Goal: Transaction & Acquisition: Book appointment/travel/reservation

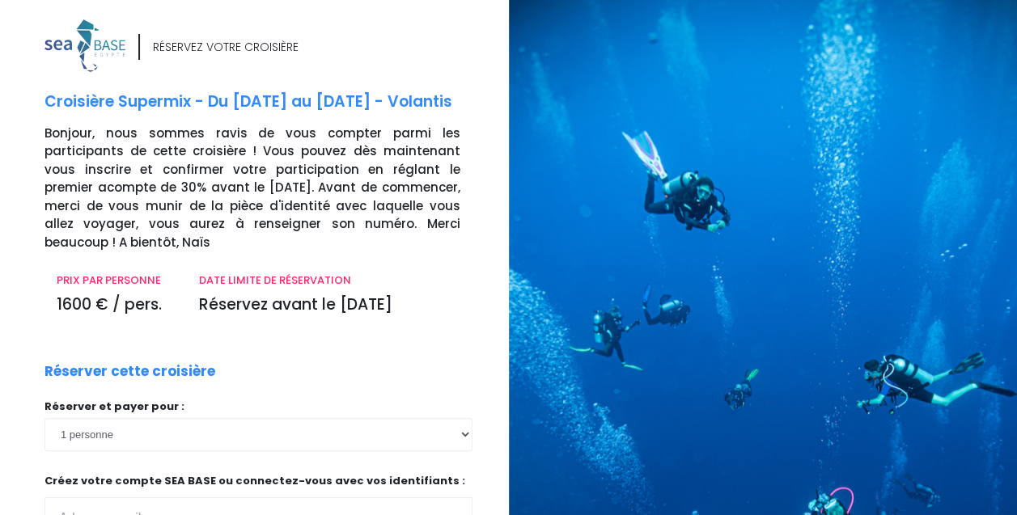
scroll to position [252, 0]
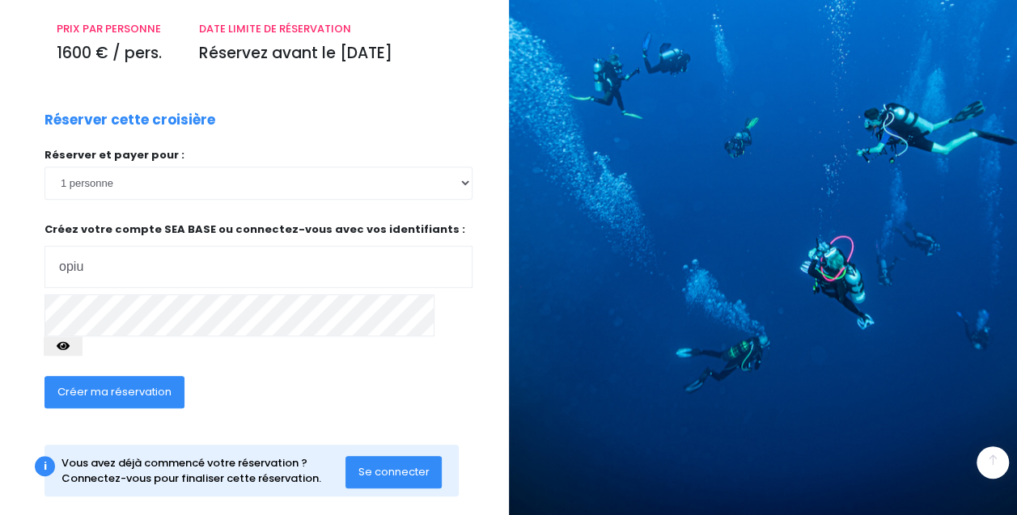
click at [225, 274] on input "opiu" at bounding box center [258, 267] width 428 height 42
click at [176, 264] on input "opiu" at bounding box center [258, 267] width 428 height 42
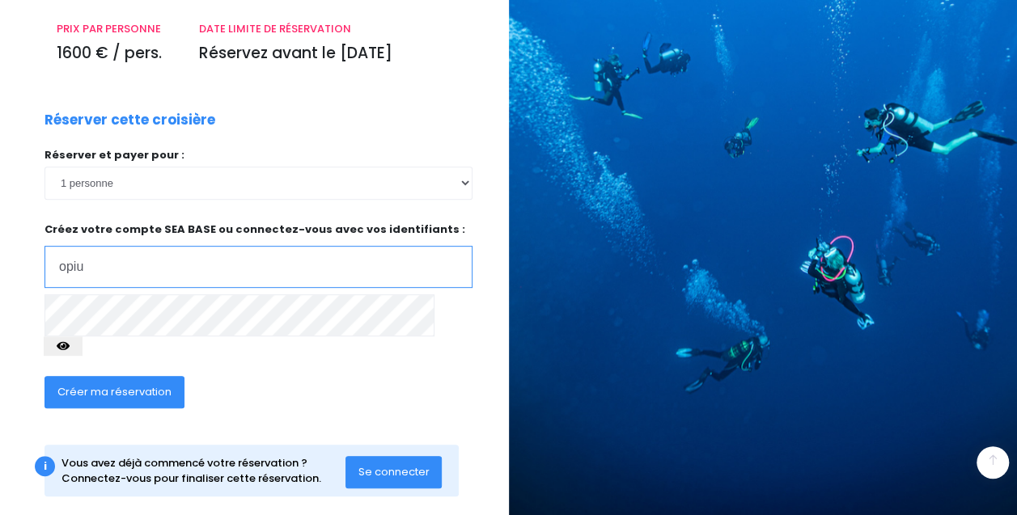
click at [139, 261] on input "opiu" at bounding box center [258, 267] width 428 height 42
type input "opium.michel@hotmail.fr"
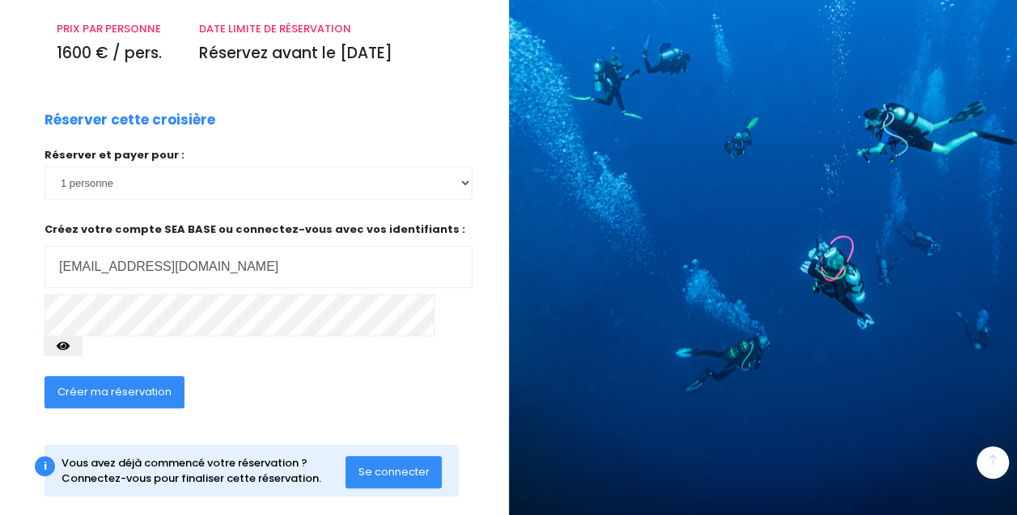
click at [128, 384] on span "Créer ma réservation" at bounding box center [114, 391] width 114 height 15
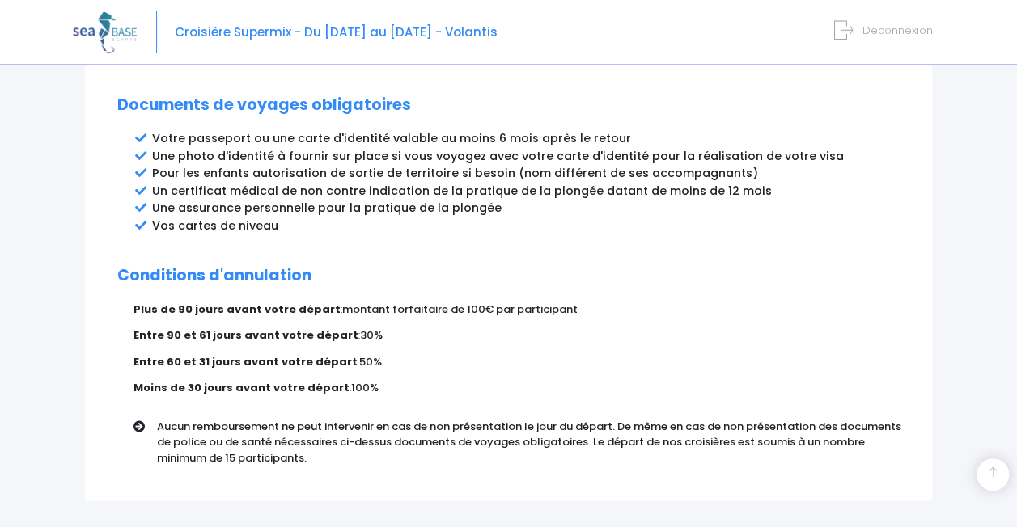
scroll to position [984, 0]
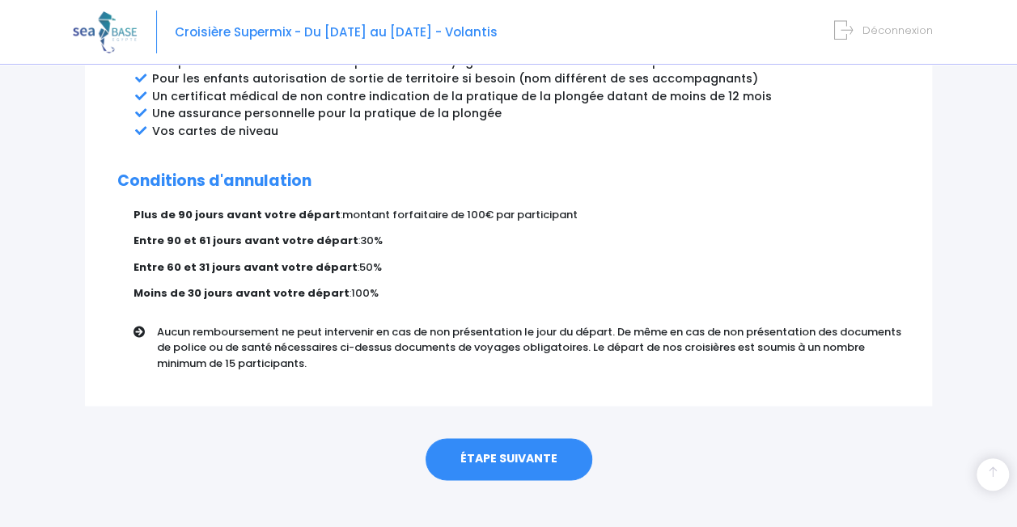
click at [465, 446] on link "ÉTAPE SUIVANTE" at bounding box center [508, 459] width 167 height 42
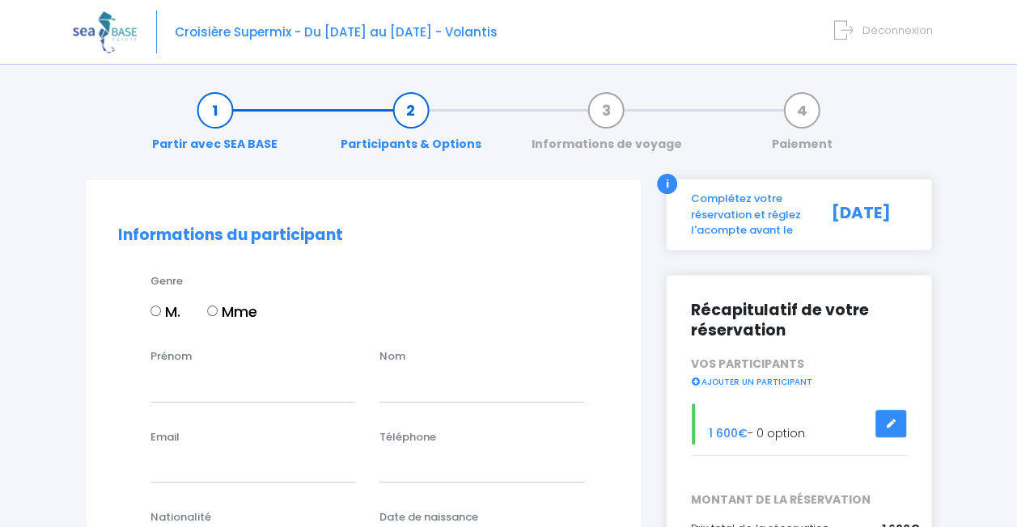
click at [236, 306] on label "Mme" at bounding box center [232, 312] width 50 height 22
click at [218, 306] on input "Mme" at bounding box center [212, 311] width 11 height 11
radio input "true"
click at [192, 372] on input "Prénom" at bounding box center [252, 386] width 205 height 32
type input "Emma"
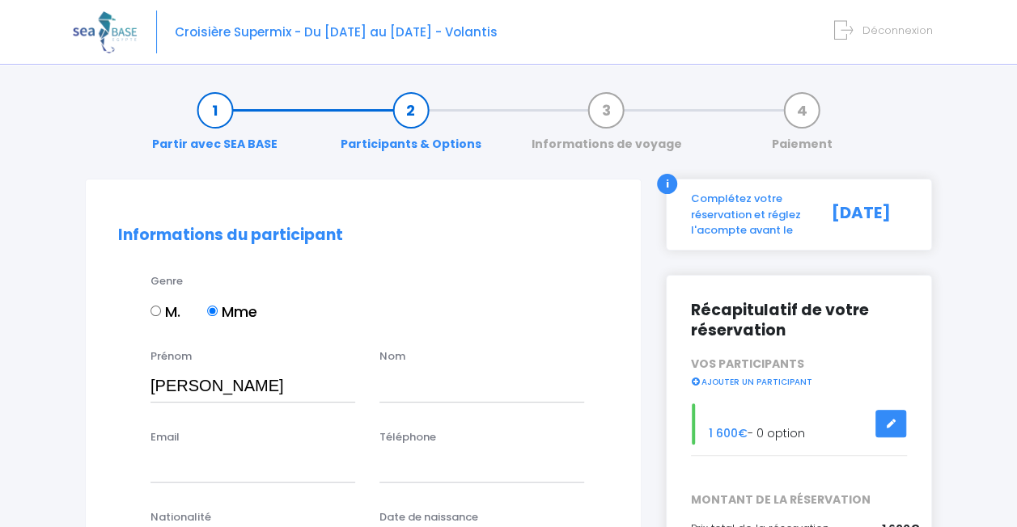
type input "Michel"
type input "opium.michel@hotmail.fr"
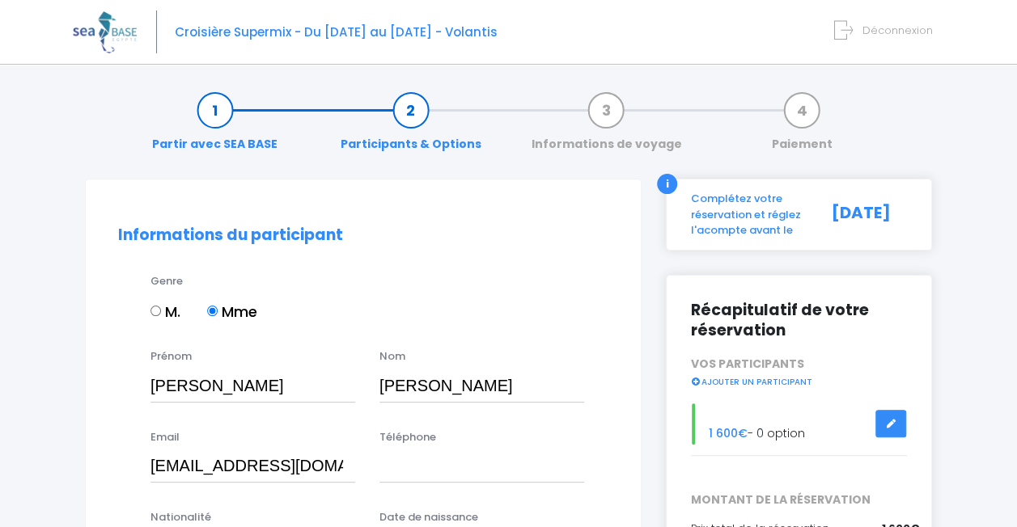
type input "0651499219"
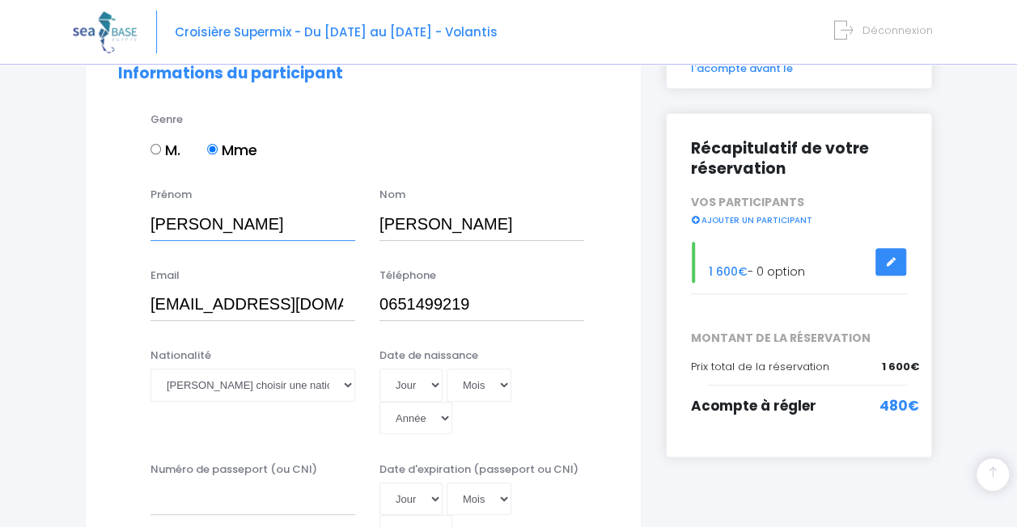
scroll to position [323, 0]
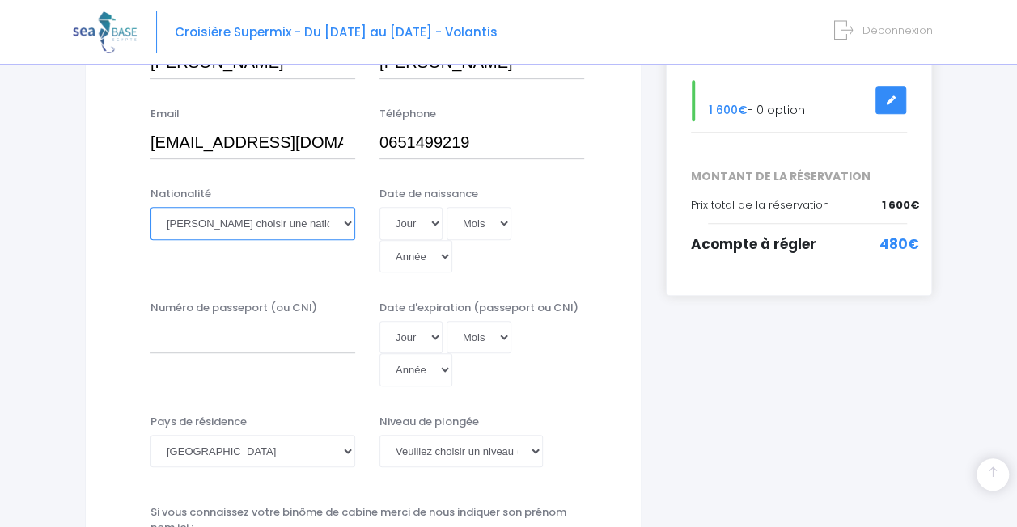
click at [306, 225] on select "Veuillez choisir une nationalité Afghane Albanaise Algerienne Allemande America…" at bounding box center [252, 223] width 205 height 32
select select "Française"
click at [150, 207] on select "Veuillez choisir une nationalité Afghane Albanaise Algerienne Allemande America…" at bounding box center [252, 223] width 205 height 32
click at [429, 223] on select "Jour 01 02 03 04 05 06 07 08 09 10 11 12 13 14 15 16 17 18 19 20 21 22 23 24 25…" at bounding box center [410, 223] width 63 height 32
select select "05"
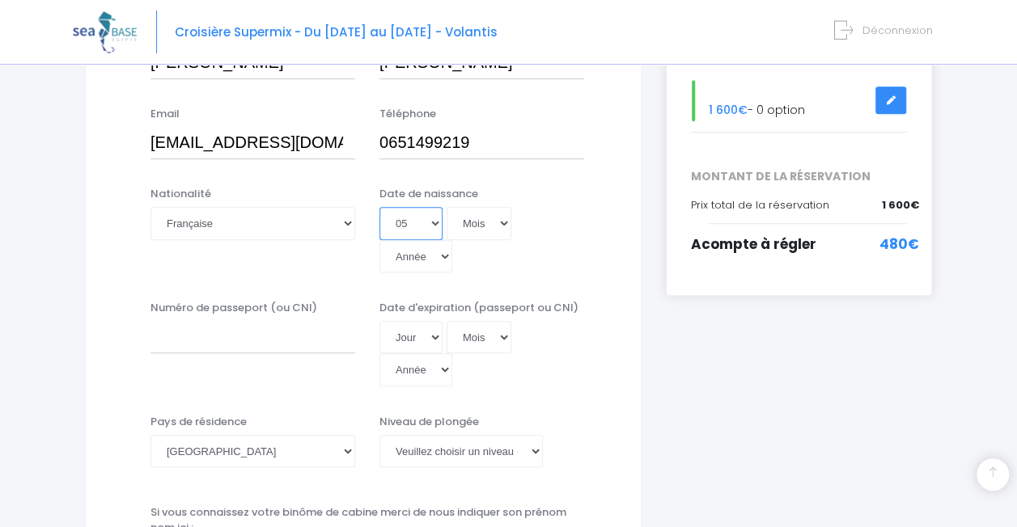
click at [379, 207] on select "Jour 01 02 03 04 05 06 07 08 09 10 11 12 13 14 15 16 17 18 19 20 21 22 23 24 25…" at bounding box center [410, 223] width 63 height 32
click at [500, 239] on select "Mois 01 02 03 04 05 06 07 08 09 10 11 12" at bounding box center [478, 223] width 65 height 32
select select "03"
click at [446, 207] on select "Mois 01 02 03 04 05 06 07 08 09 10 11 12" at bounding box center [478, 223] width 65 height 32
click at [422, 251] on select "Année 2045 2044 2043 2042 2041 2040 2039 2038 2037 2036 2035 2034 2033 2032 203…" at bounding box center [415, 256] width 73 height 32
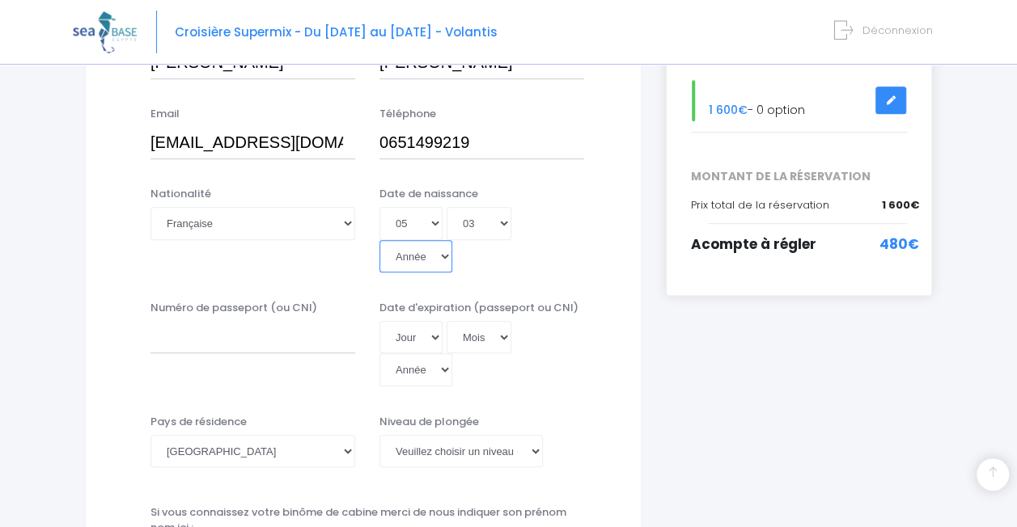
select select "2000"
click at [379, 240] on select "Année 2045 2044 2043 2042 2041 2040 2039 2038 2037 2036 2035 2034 2033 2032 203…" at bounding box center [415, 256] width 73 height 32
type input "2000-03-05"
click at [264, 340] on input "Numéro de passeport (ou CNI)" at bounding box center [252, 337] width 205 height 32
type input "20AD34558"
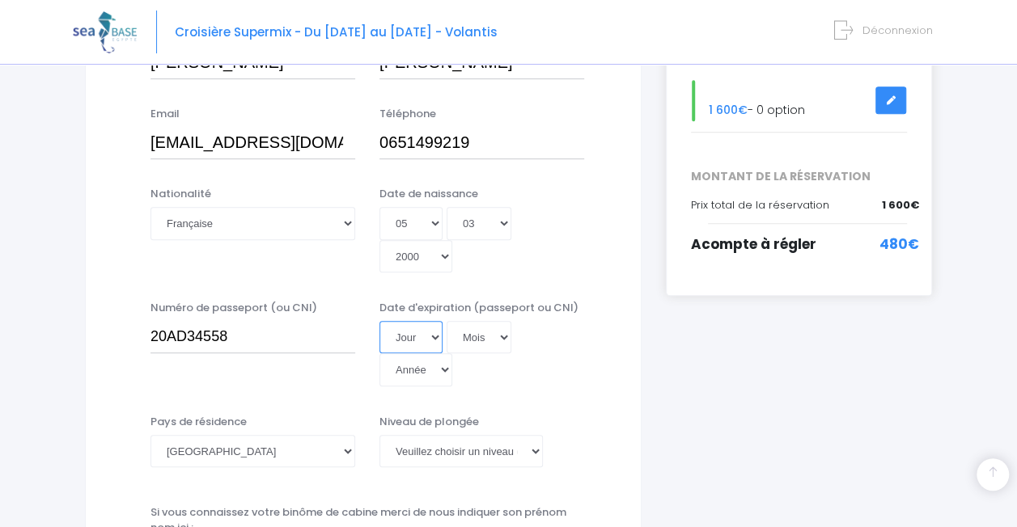
click at [422, 330] on select "Jour 01 02 03 04 05 06 07 08 09 10 11 12 13 14 15 16 17 18 19 20 21 22 23 24 25…" at bounding box center [410, 337] width 63 height 32
click at [379, 321] on select "Jour 01 02 03 04 05 06 07 08 09 10 11 12 13 14 15 16 17 18 19 20 21 22 23 24 25…" at bounding box center [410, 337] width 63 height 32
click at [406, 332] on select "Jour 01 02 03 04 05 06 07 08 09 10 11 12 13 14 15 16 17 18 19 20 21 22 23 24 25…" at bounding box center [410, 337] width 63 height 32
select select "19"
click at [379, 321] on select "Jour 01 02 03 04 05 06 07 08 09 10 11 12 13 14 15 16 17 18 19 20 21 22 23 24 25…" at bounding box center [410, 337] width 63 height 32
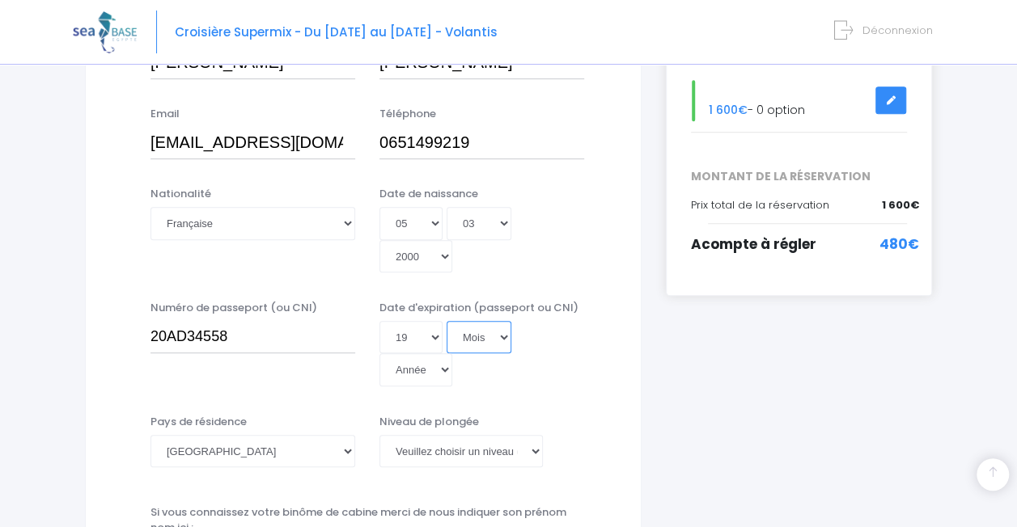
click at [485, 338] on select "Mois 01 02 03 04 05 06 07 08 09 10 11 12" at bounding box center [478, 337] width 65 height 32
select select "01"
click at [446, 321] on select "Mois 01 02 03 04 05 06 07 08 09 10 11 12" at bounding box center [478, 337] width 65 height 32
click at [432, 364] on select "Année 2045 2044 2043 2042 2041 2040 2039 2038 2037 2036 2035 2034 2033 2032 203…" at bounding box center [415, 369] width 73 height 32
select select "2030"
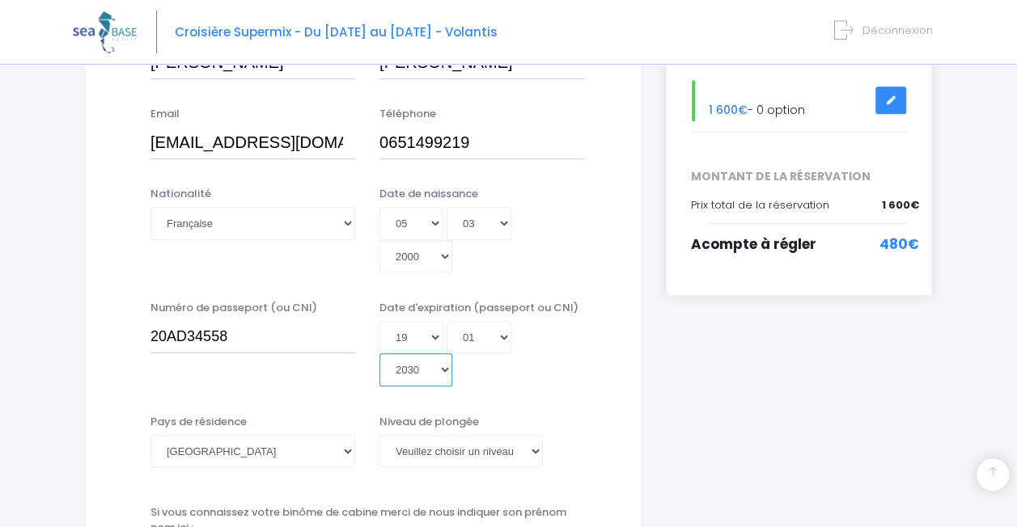
click at [379, 353] on select "Année 2045 2044 2043 2042 2041 2040 2039 2038 2037 2036 2035 2034 2033 2032 203…" at bounding box center [415, 369] width 73 height 32
type input "2030-01-19"
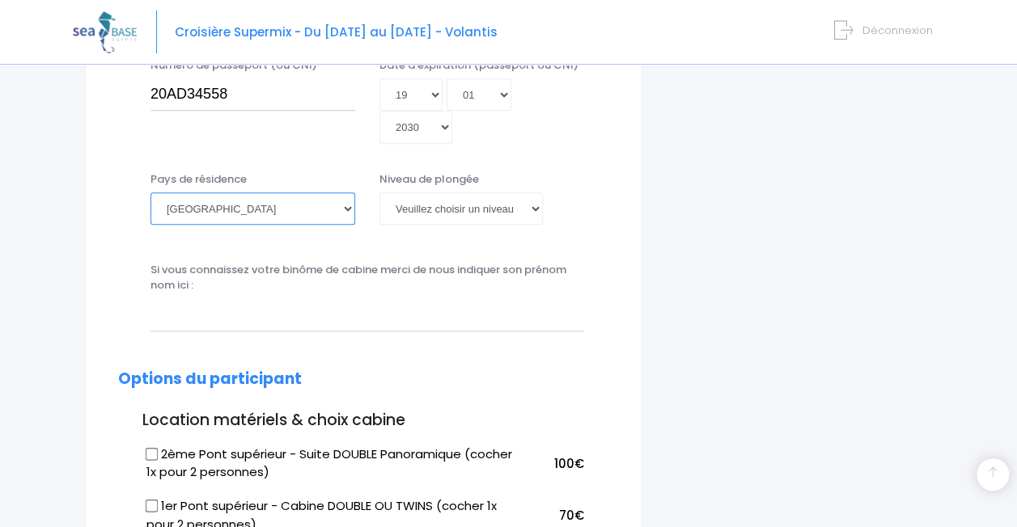
click at [300, 201] on select "Afghanistan Afrique du Sud Albanie Algérie Allemagne Andorre Angola Anguilla An…" at bounding box center [252, 208] width 205 height 32
click at [150, 192] on select "Afghanistan Afrique du Sud Albanie Algérie Allemagne Andorre Angola Anguilla An…" at bounding box center [252, 208] width 205 height 32
click at [300, 201] on select "Afghanistan Afrique du Sud Albanie Algérie Allemagne Andorre Angola Anguilla An…" at bounding box center [252, 208] width 205 height 32
select select "Autriche"
click at [150, 192] on select "Afghanistan Afrique du Sud Albanie Algérie Allemagne Andorre Angola Anguilla An…" at bounding box center [252, 208] width 205 height 32
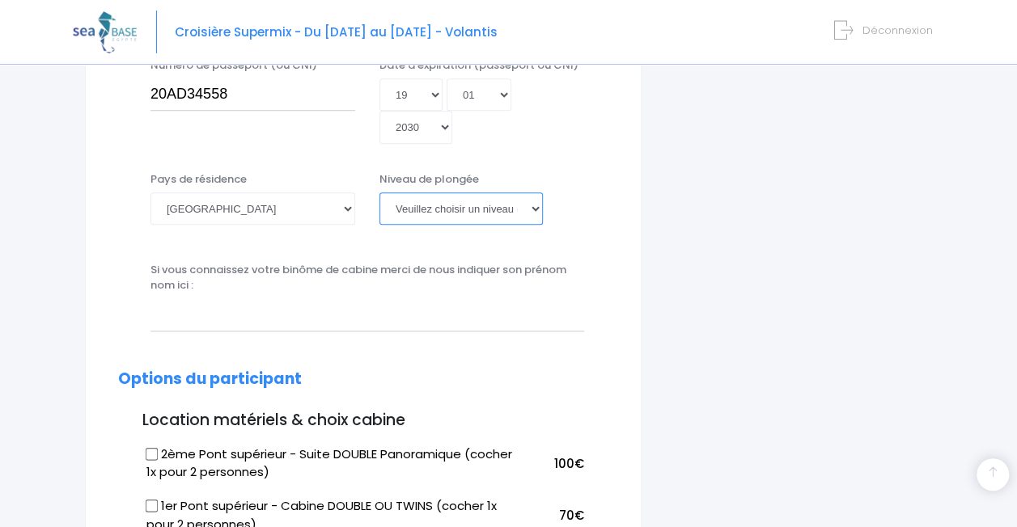
click at [501, 217] on select "Veuillez choisir un niveau de plongée Non plongeur Junior OW diver Adventure OW…" at bounding box center [460, 208] width 163 height 32
select select "N2"
click at [379, 192] on select "Veuillez choisir un niveau de plongée Non plongeur Junior OW diver Adventure OW…" at bounding box center [460, 208] width 163 height 32
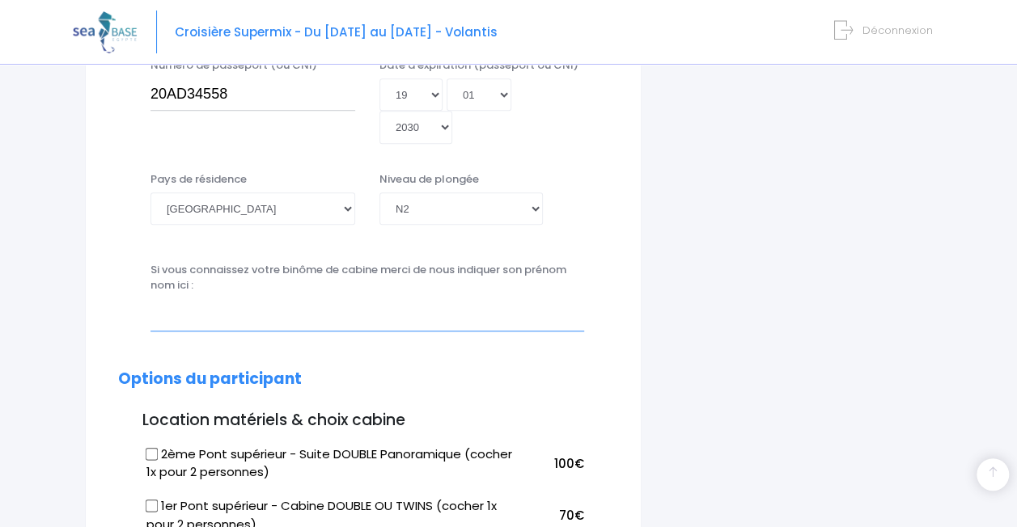
click at [248, 310] on input "text" at bounding box center [366, 314] width 433 height 32
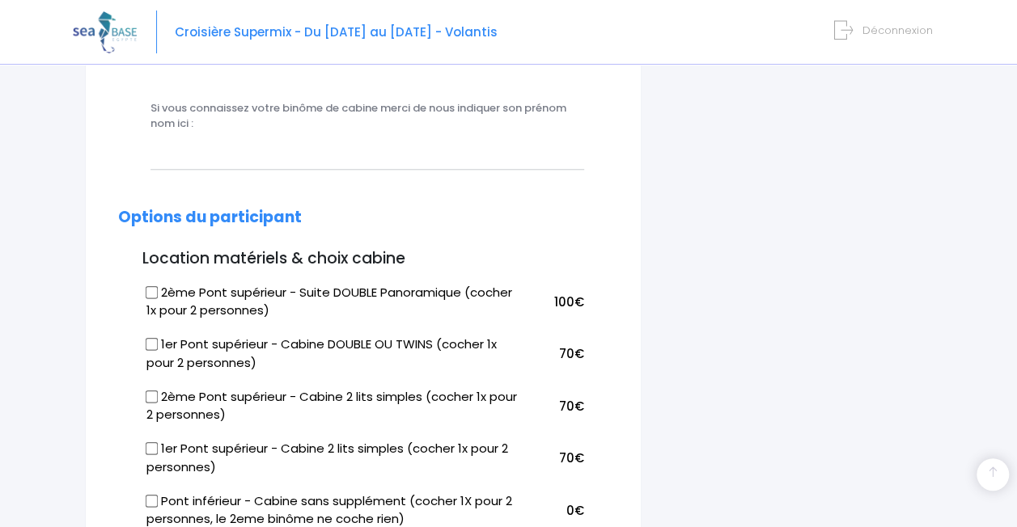
scroll to position [890, 0]
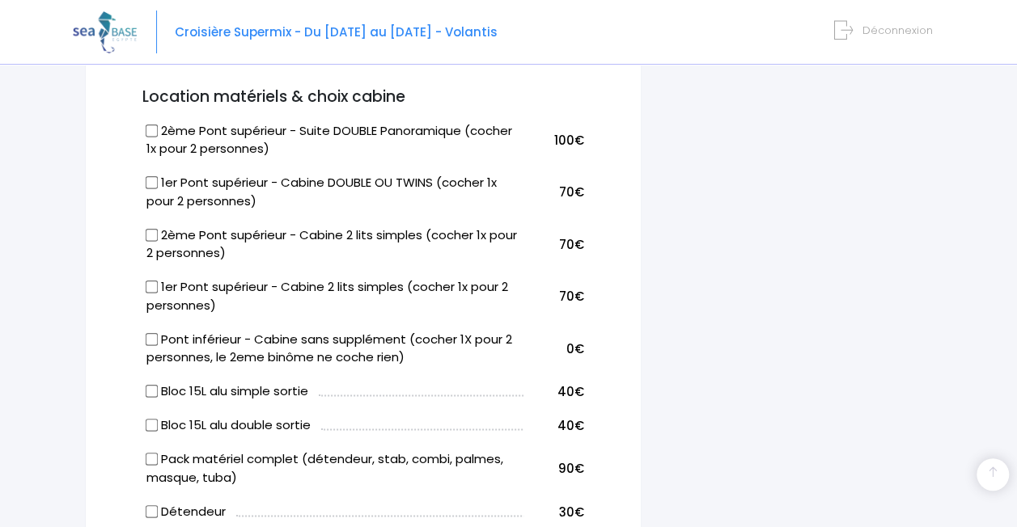
click at [256, 344] on label "Pont inférieur - Cabine sans supplément (cocher 1X pour 2 personnes, le 2eme bi…" at bounding box center [334, 349] width 376 height 36
click at [159, 344] on input "Pont inférieur - Cabine sans supplément (cocher 1X pour 2 personnes, le 2eme bi…" at bounding box center [152, 338] width 13 height 13
checkbox input "true"
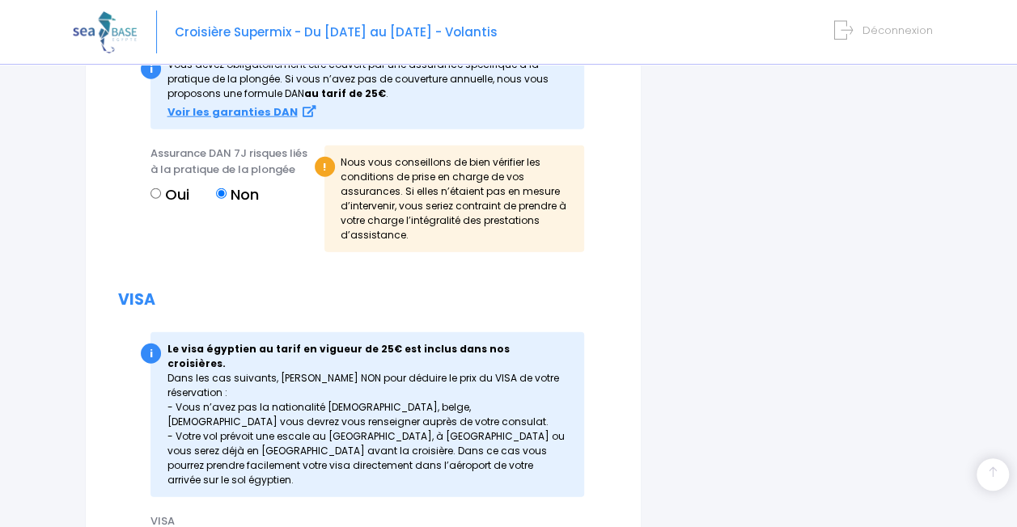
scroll to position [1941, 0]
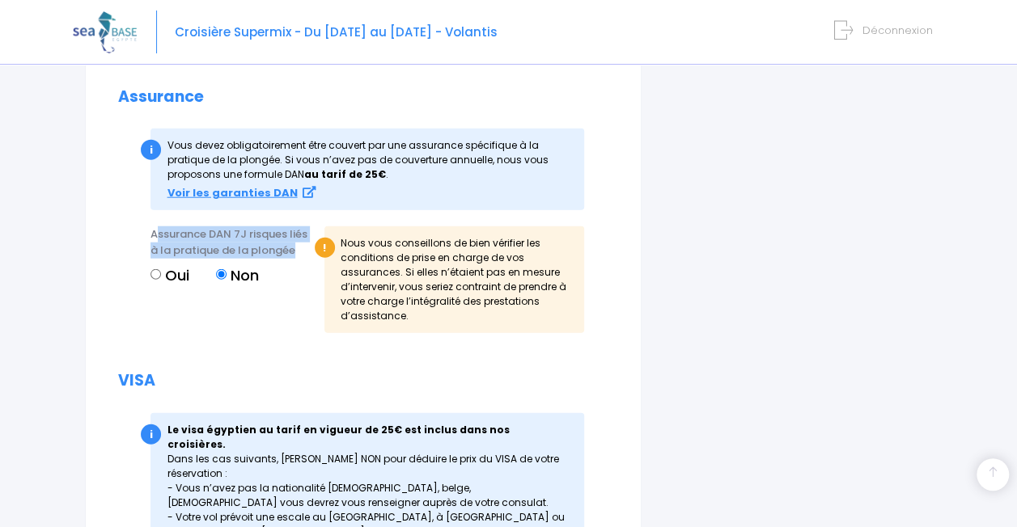
drag, startPoint x: 154, startPoint y: 235, endPoint x: 293, endPoint y: 243, distance: 139.3
click at [293, 243] on span "Assurance DAN 7J risques liés à la pratique de la plongée" at bounding box center [228, 242] width 157 height 32
drag, startPoint x: 293, startPoint y: 243, endPoint x: 217, endPoint y: 243, distance: 76.0
click at [217, 243] on span "Assurance DAN 7J risques liés à la pratique de la plongée" at bounding box center [228, 242] width 157 height 32
drag, startPoint x: 149, startPoint y: 234, endPoint x: 296, endPoint y: 253, distance: 148.5
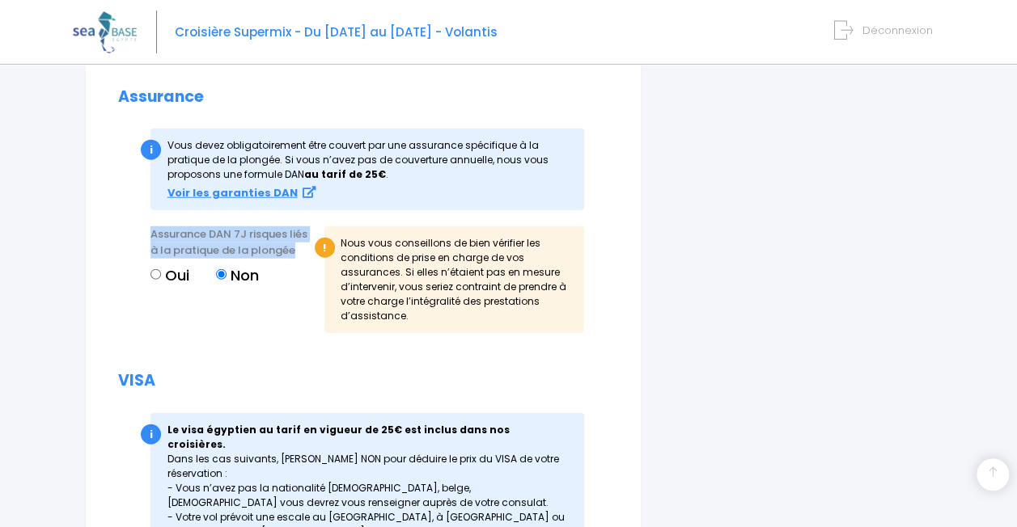
click at [296, 253] on div "Assurance DAN 7J risques liés à la pratique de la plongée Oui Non" at bounding box center [231, 284] width 186 height 117
drag, startPoint x: 296, startPoint y: 253, endPoint x: 267, endPoint y: 246, distance: 30.0
click at [267, 246] on span "Assurance DAN 7J risques liés à la pratique de la plongée" at bounding box center [228, 242] width 157 height 32
click at [236, 249] on span "Assurance DAN 7J risques liés à la pratique de la plongée" at bounding box center [228, 242] width 157 height 32
click at [171, 273] on label "Oui" at bounding box center [169, 275] width 39 height 22
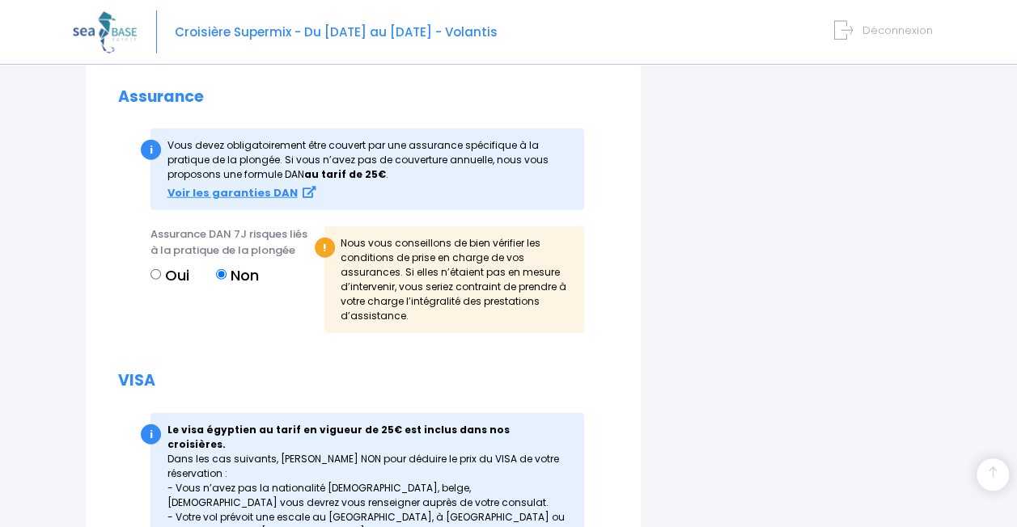
click at [161, 273] on input "Oui" at bounding box center [155, 274] width 11 height 11
radio input "true"
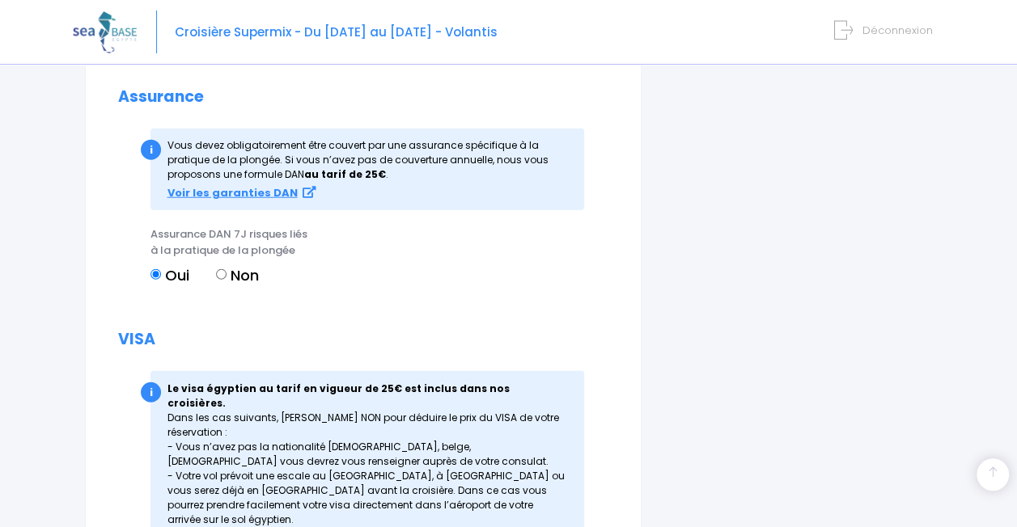
click at [247, 272] on label "Non" at bounding box center [237, 275] width 43 height 22
click at [226, 272] on input "Non" at bounding box center [221, 274] width 11 height 11
radio input "true"
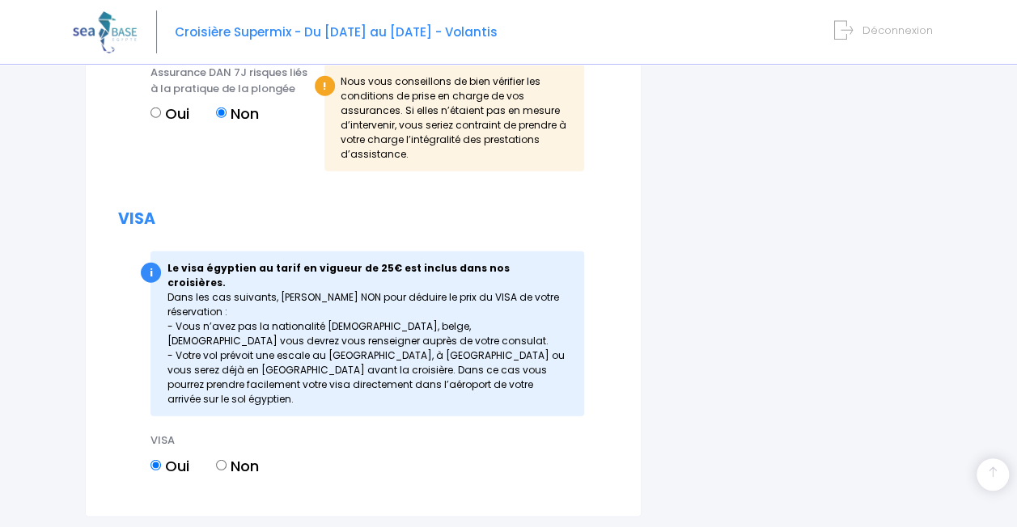
scroll to position [2201, 0]
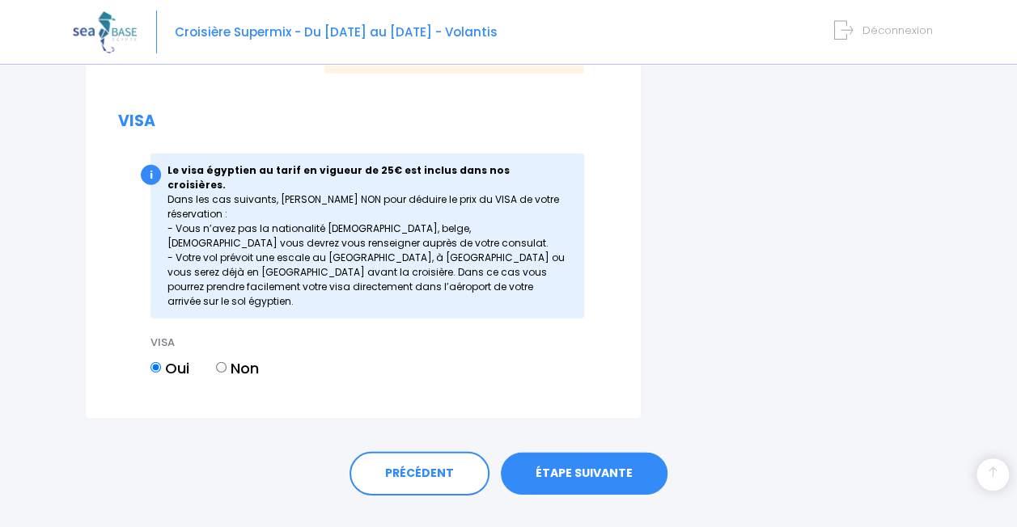
click at [539, 453] on link "ÉTAPE SUIVANTE" at bounding box center [584, 474] width 167 height 42
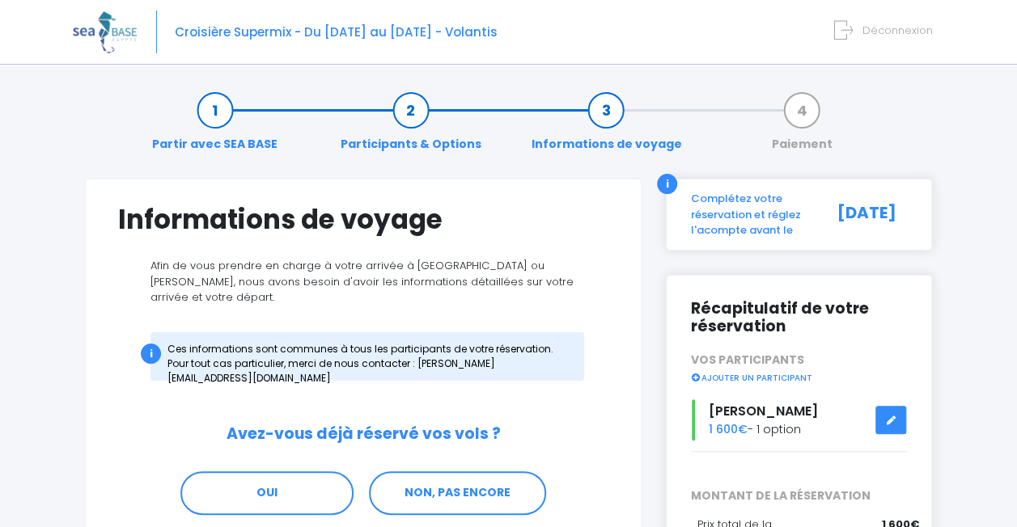
scroll to position [184, 0]
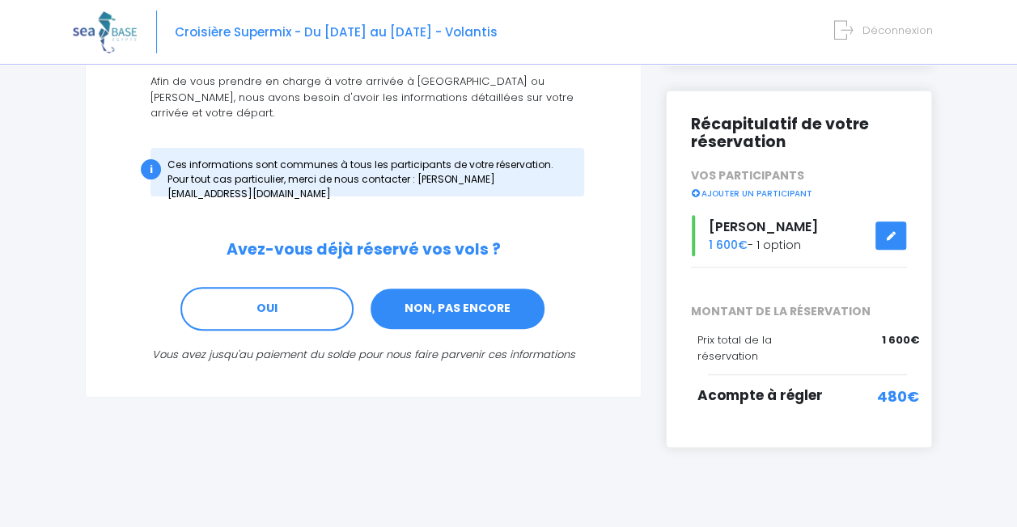
click at [450, 287] on link "NON, PAS ENCORE" at bounding box center [457, 309] width 177 height 44
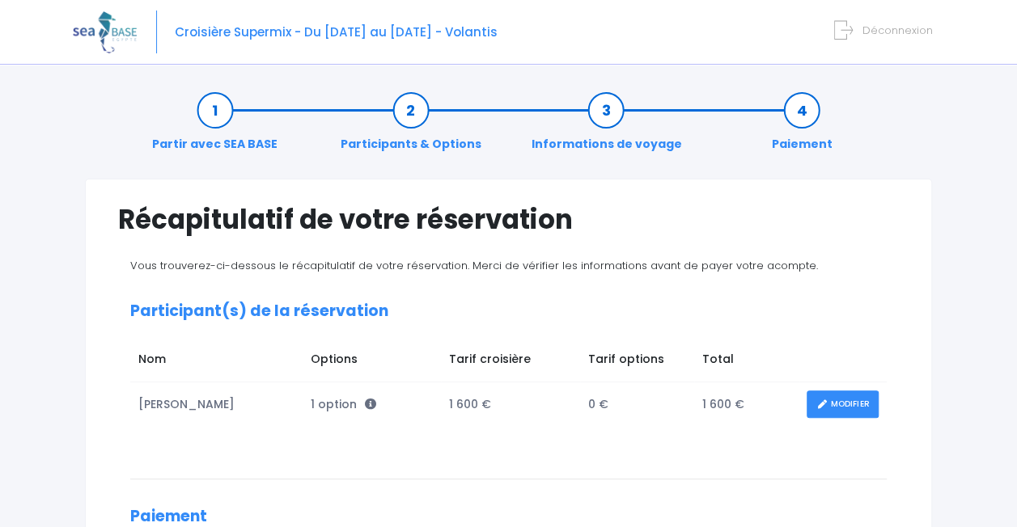
scroll to position [243, 0]
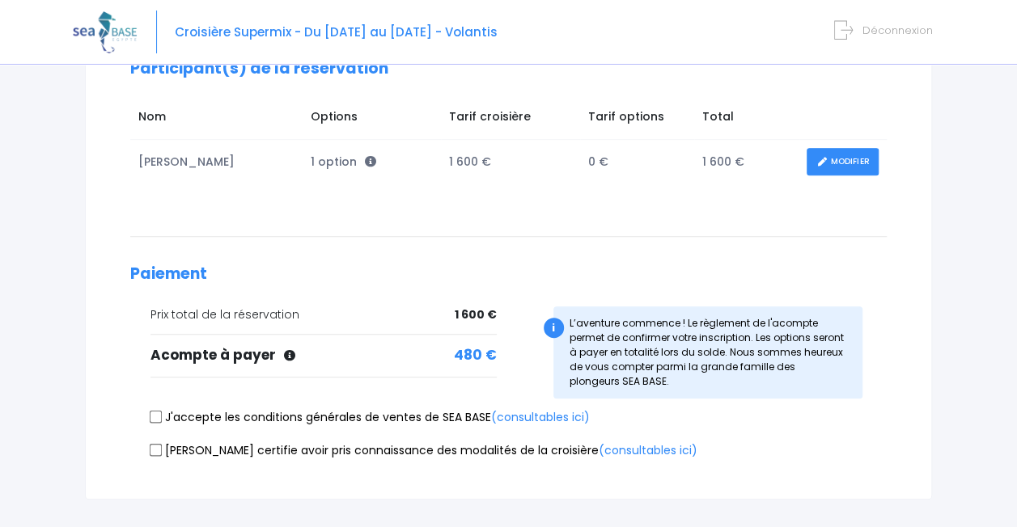
click at [313, 416] on label "J'accepte les conditions générales de ventes de SEA BASE (consultables ici)" at bounding box center [369, 417] width 439 height 17
click at [163, 416] on input "J'accepte les conditions générales de ventes de SEA BASE (consultables ici)" at bounding box center [156, 417] width 13 height 13
checkbox input "true"
click at [268, 457] on div "[PERSON_NAME] certifie avoir pris connaissance des modalités de la croisière (c…" at bounding box center [508, 453] width 756 height 23
click at [259, 450] on label "Je certifie avoir pris connaissance des modalités de la croisière (consultables…" at bounding box center [423, 450] width 547 height 17
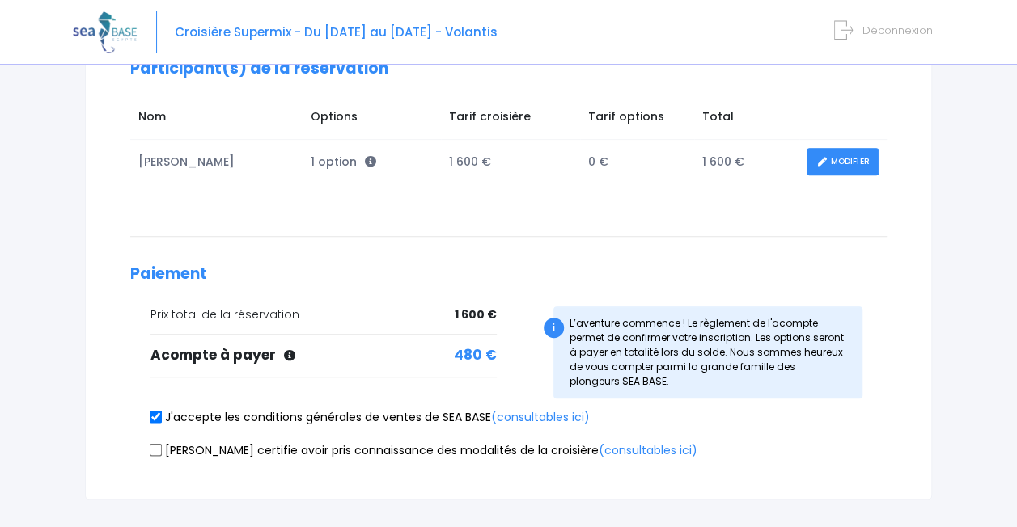
click at [163, 450] on input "Je certifie avoir pris connaissance des modalités de la croisière (consultables…" at bounding box center [156, 449] width 13 height 13
checkbox input "true"
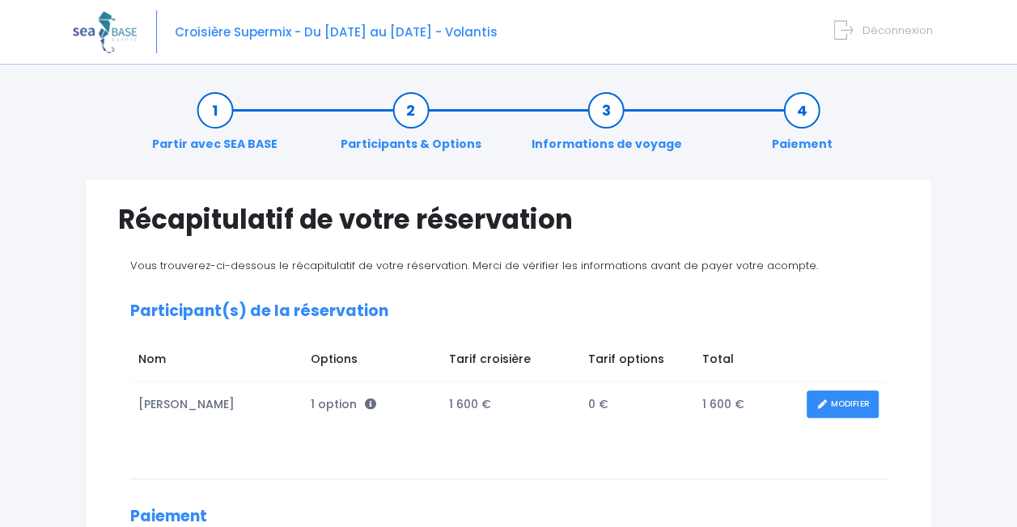
scroll to position [353, 0]
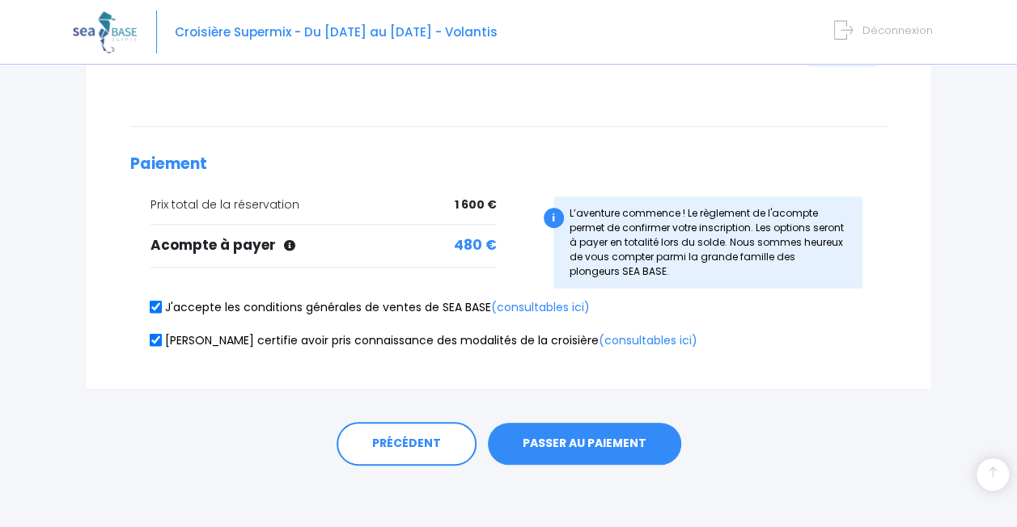
click at [581, 435] on button "PASSER AU PAIEMENT" at bounding box center [584, 444] width 193 height 42
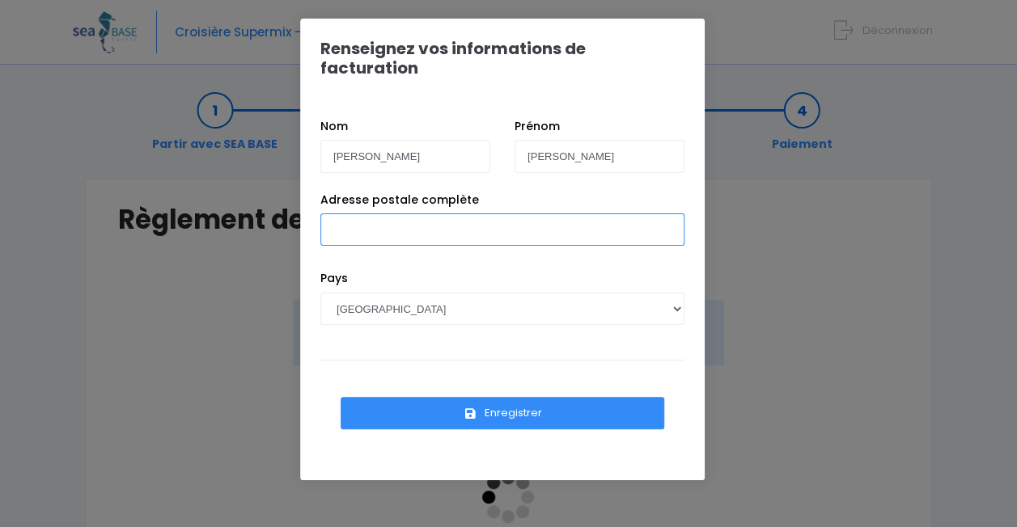
click at [382, 220] on input "Adresse postale complète" at bounding box center [502, 229] width 364 height 32
type input "Linke Wienzeile 120/12"
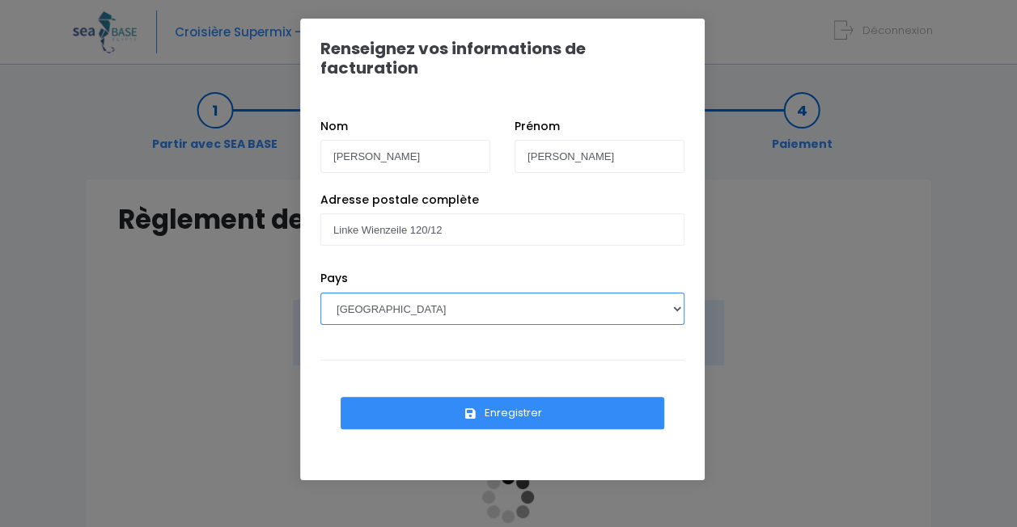
select select "AT"
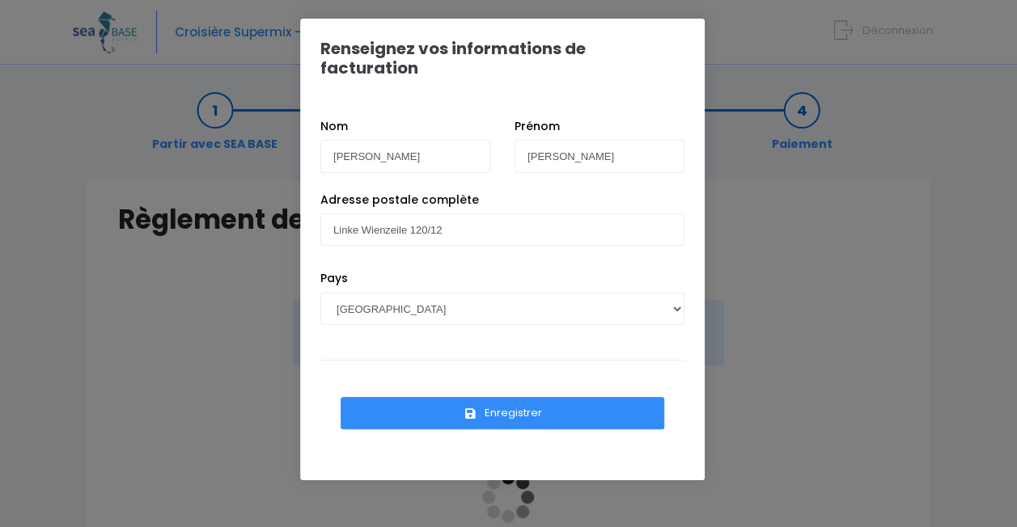
click at [464, 410] on div "Enregistrer" at bounding box center [502, 405] width 364 height 90
click at [483, 397] on button "Enregistrer" at bounding box center [501, 413] width 323 height 32
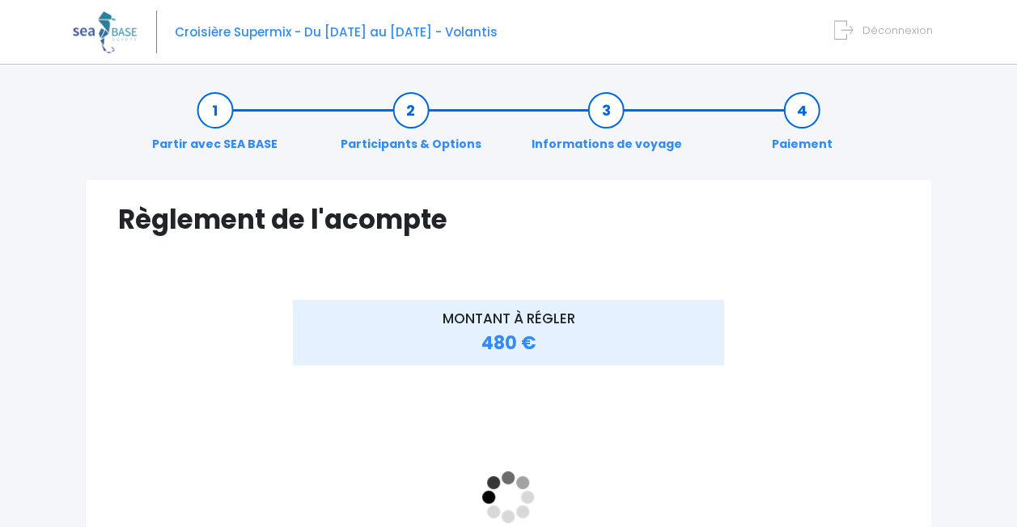
scroll to position [162, 0]
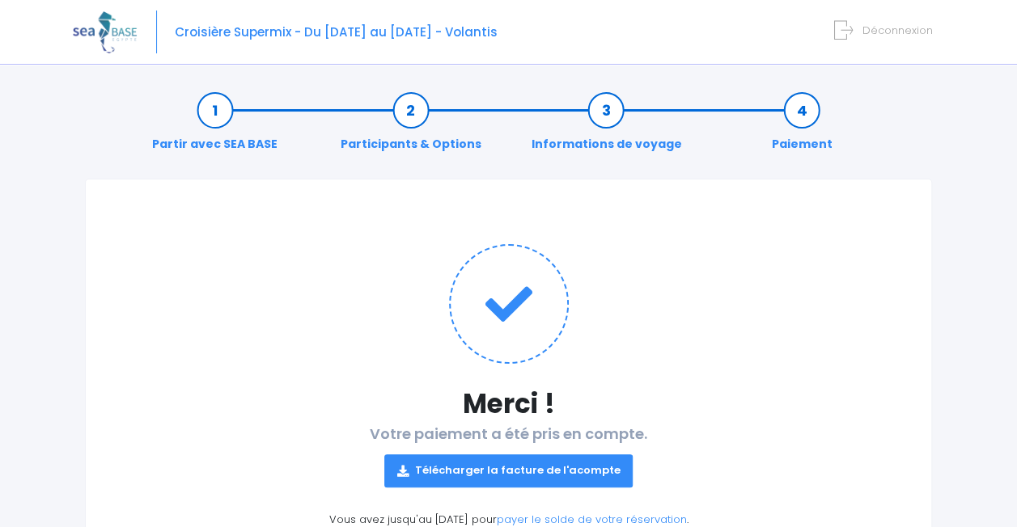
scroll to position [105, 0]
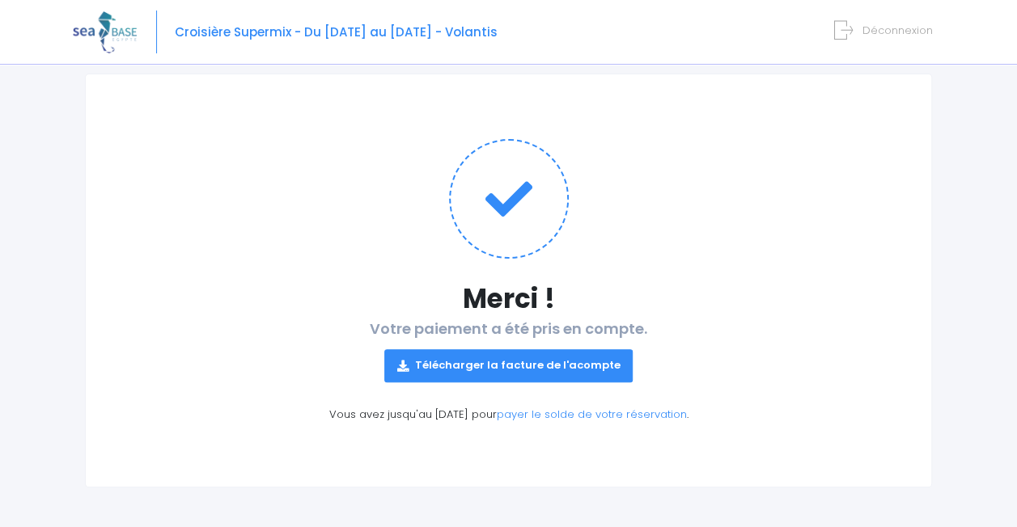
click at [594, 359] on link "Télécharger la facture de l'acompte" at bounding box center [508, 365] width 249 height 32
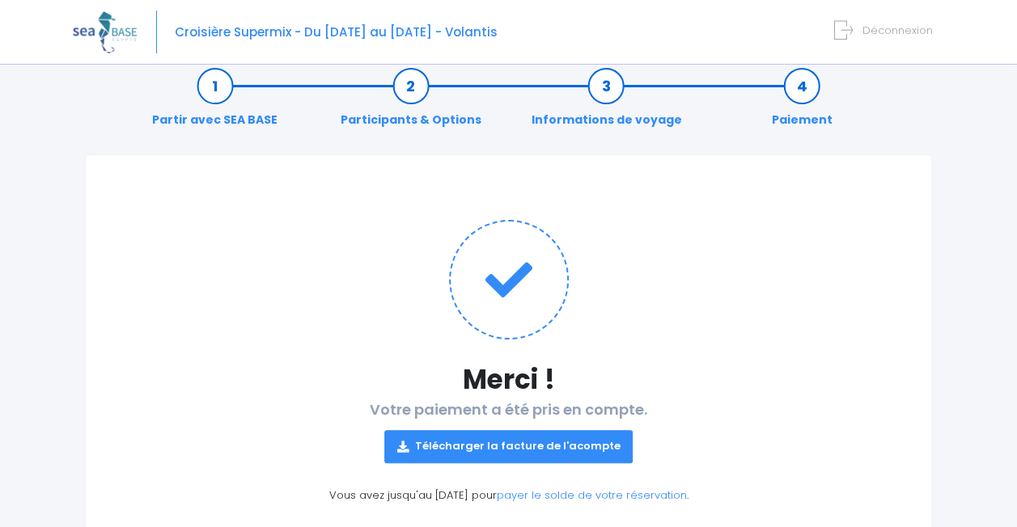
scroll to position [0, 0]
